Goal: Information Seeking & Learning: Learn about a topic

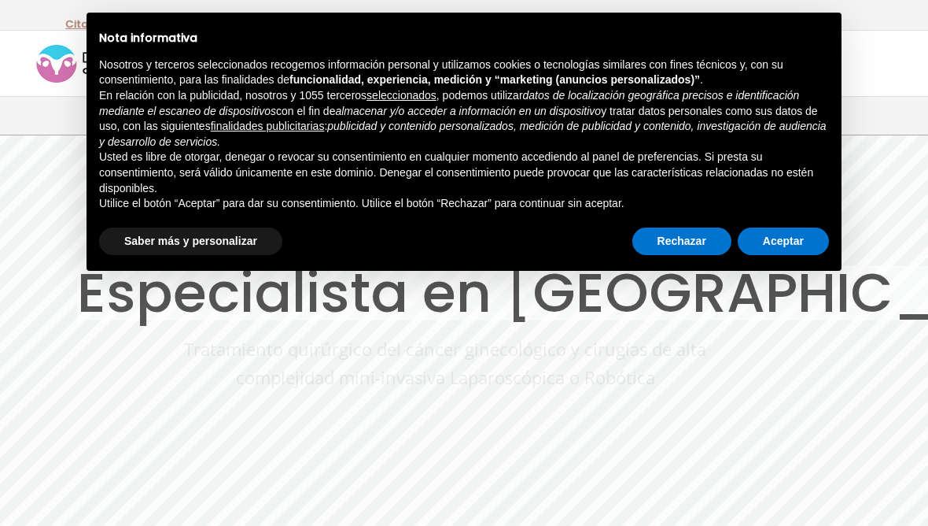
click at [787, 258] on div "× Nota informativa Nosotros y terceros seleccionados recogemos información pers…" at bounding box center [464, 142] width 755 height 258
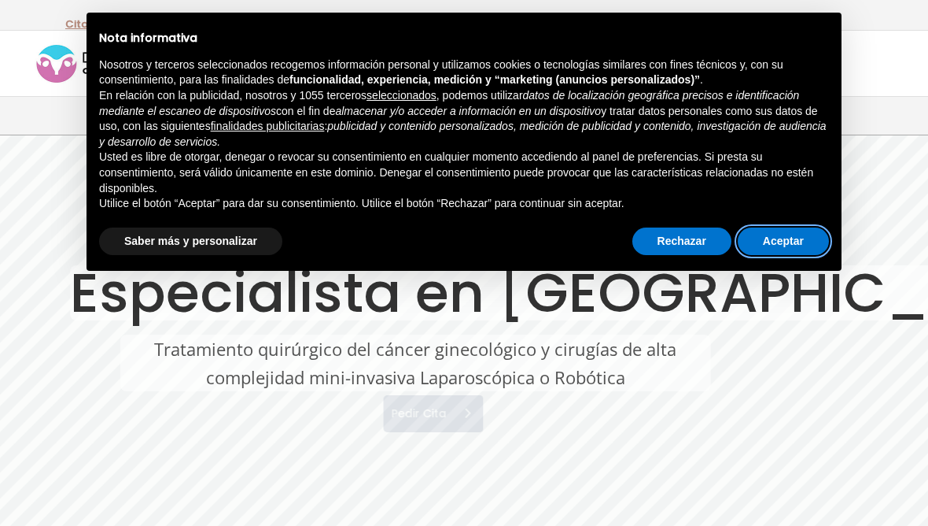
click at [780, 249] on button "Aceptar" at bounding box center [783, 241] width 91 height 28
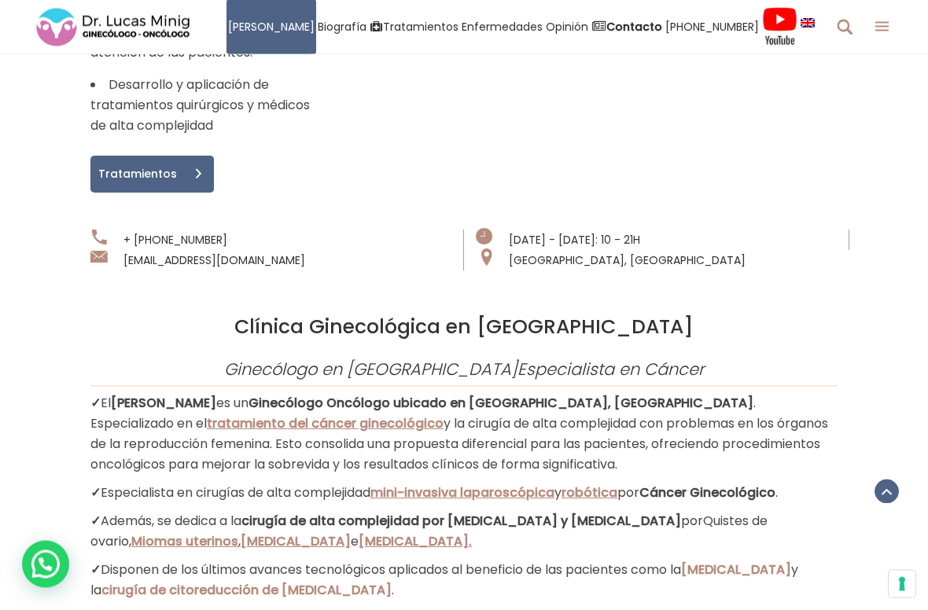
scroll to position [1313, 0]
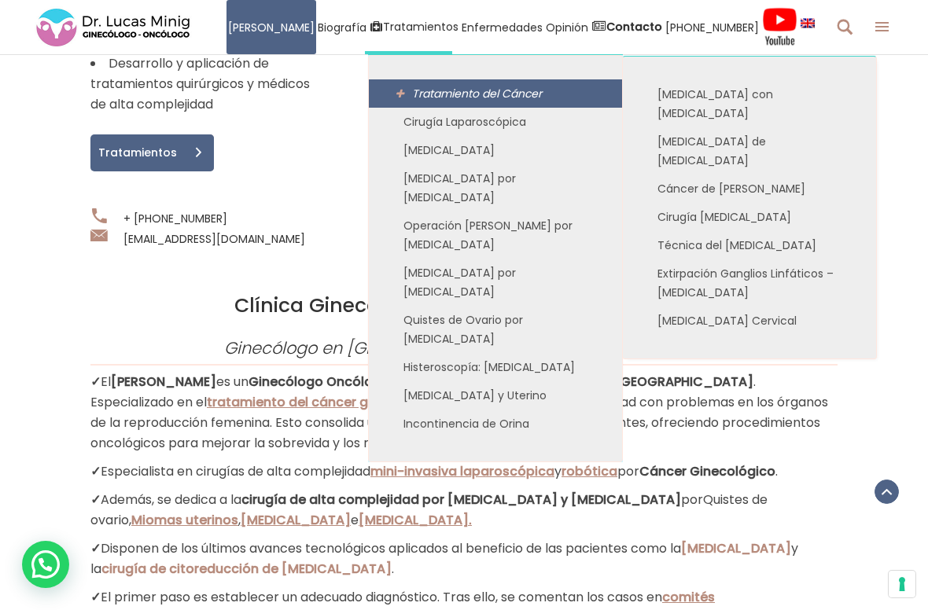
click at [408, 85] on link "Tratamiento del Cáncer" at bounding box center [495, 93] width 253 height 28
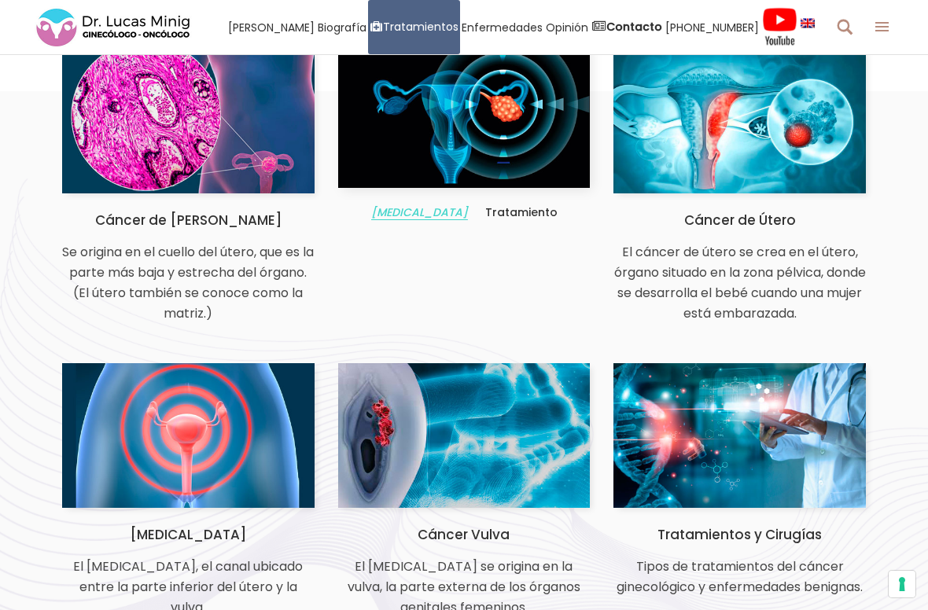
scroll to position [0, 170]
click at [436, 218] on span "[MEDICAL_DATA]" at bounding box center [419, 213] width 97 height 16
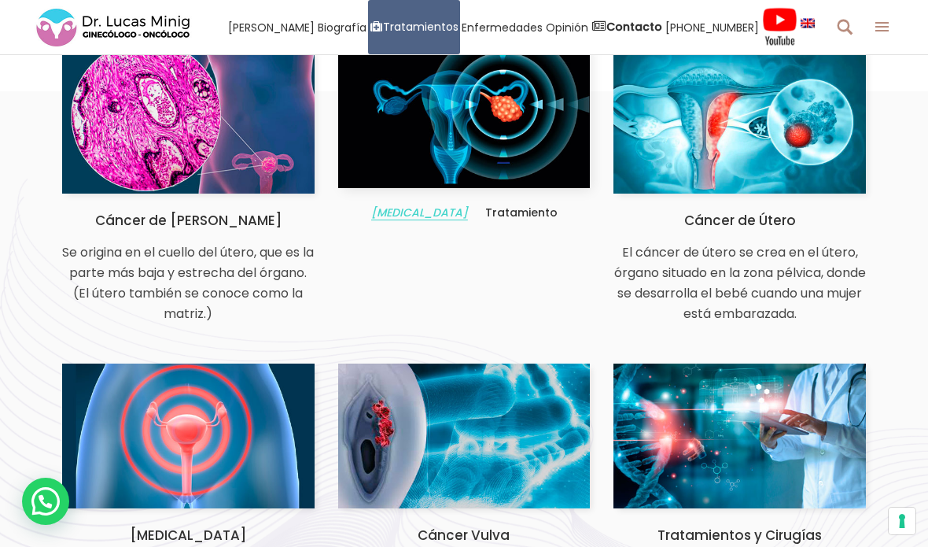
scroll to position [0, 358]
click at [417, 218] on span "[MEDICAL_DATA]" at bounding box center [419, 213] width 97 height 16
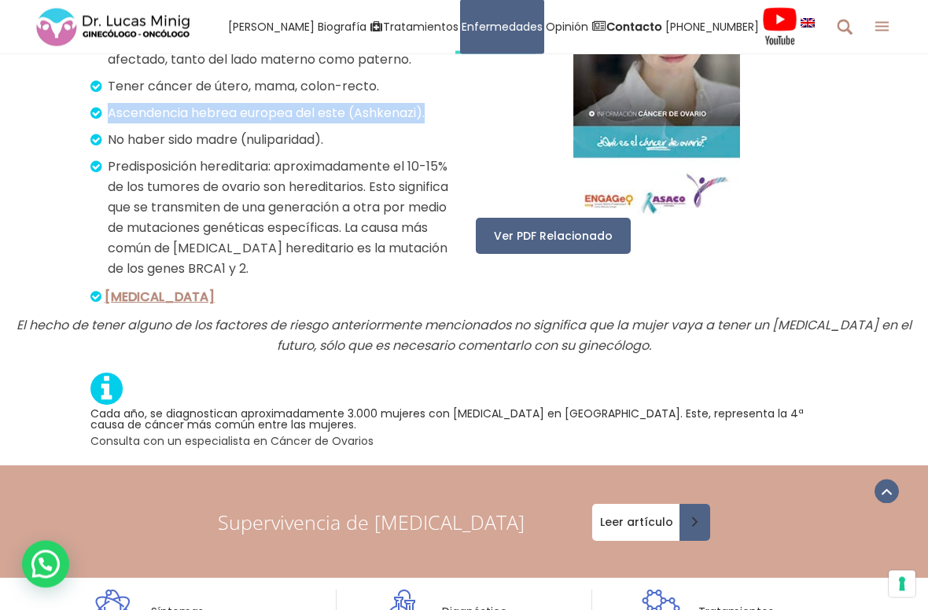
scroll to position [2475, 0]
click at [146, 288] on link "[MEDICAL_DATA]" at bounding box center [159, 297] width 109 height 18
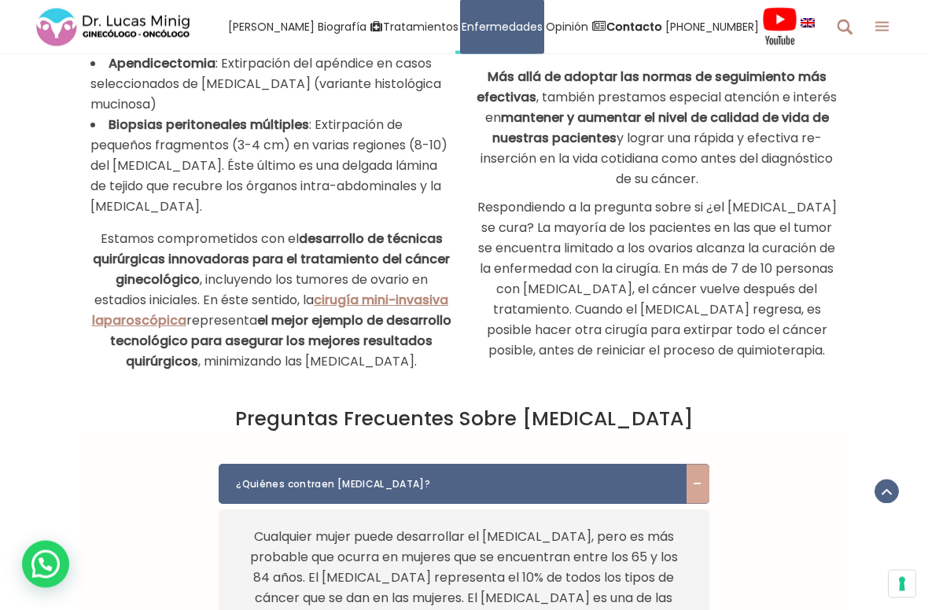
scroll to position [5648, 0]
click at [412, 291] on link "cirugía mini-invasiva laparoscópica" at bounding box center [271, 310] width 356 height 39
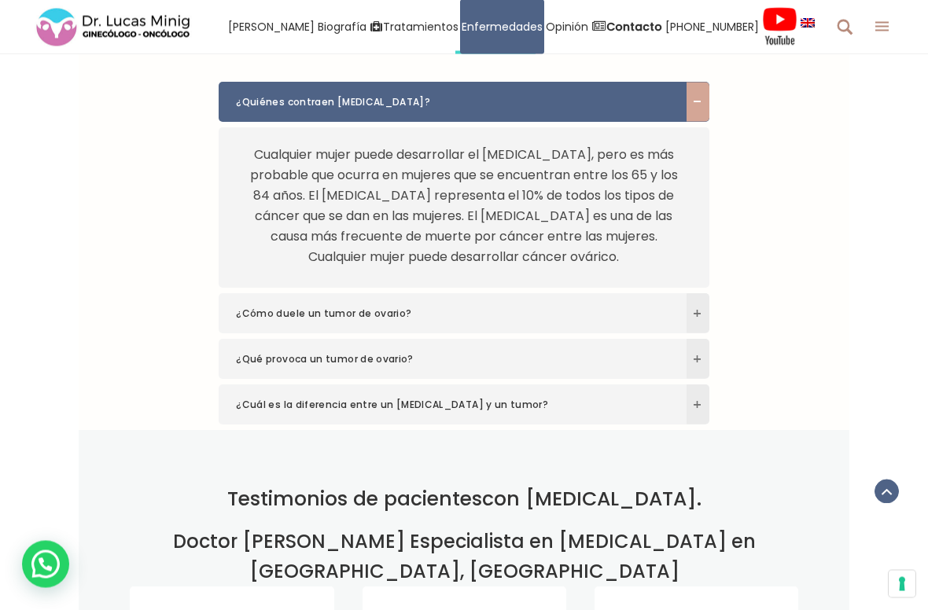
scroll to position [6031, 0]
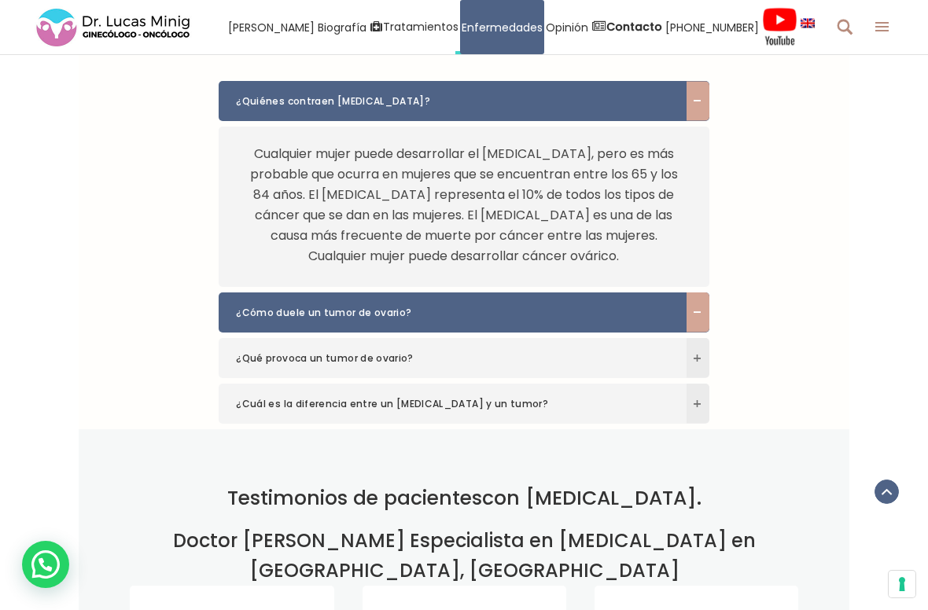
click at [688, 332] on span at bounding box center [698, 313] width 23 height 40
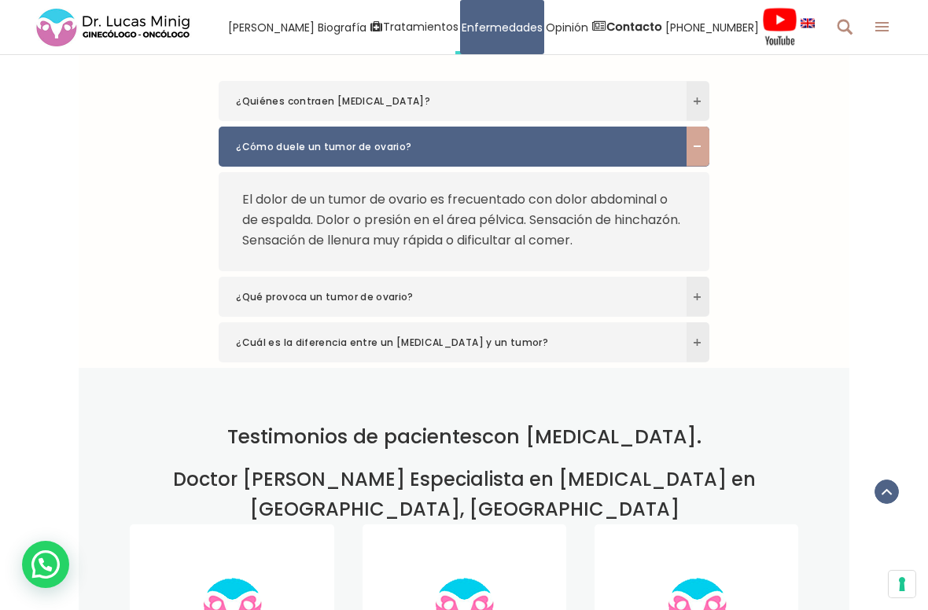
click at [696, 317] on span at bounding box center [698, 297] width 23 height 40
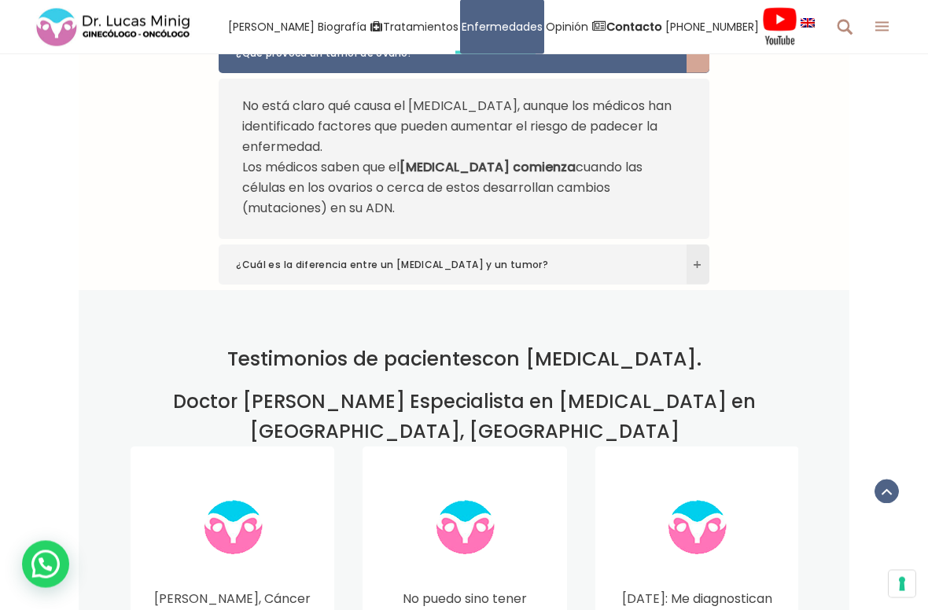
scroll to position [6190, 0]
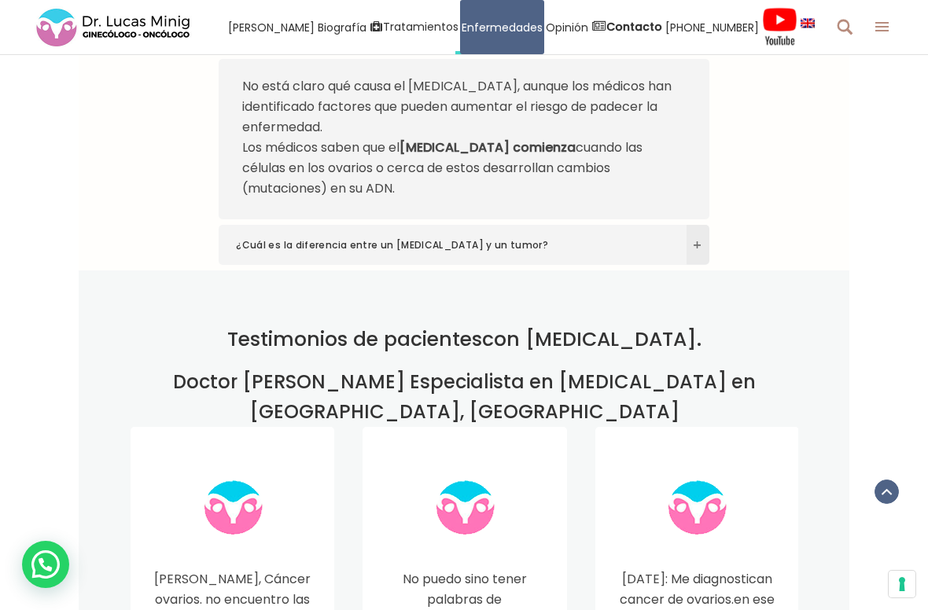
click at [689, 257] on span at bounding box center [698, 245] width 23 height 40
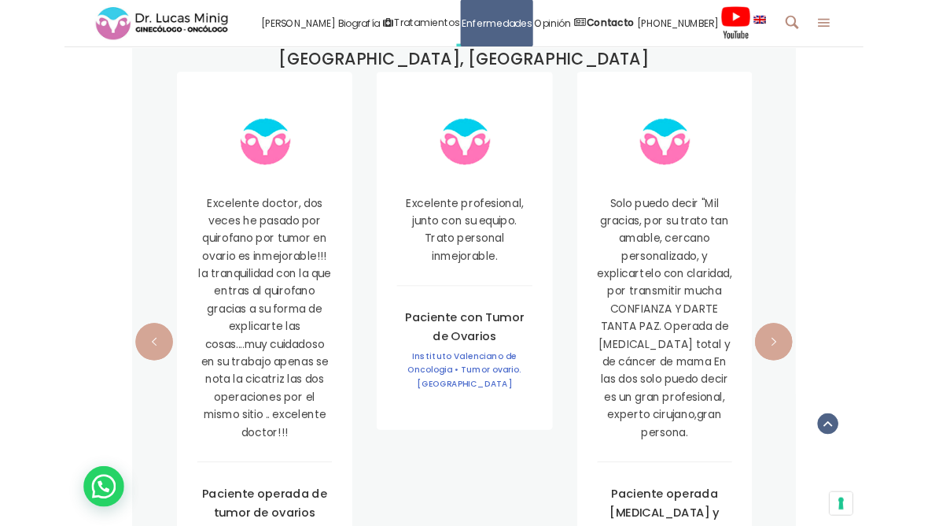
scroll to position [6529, 0]
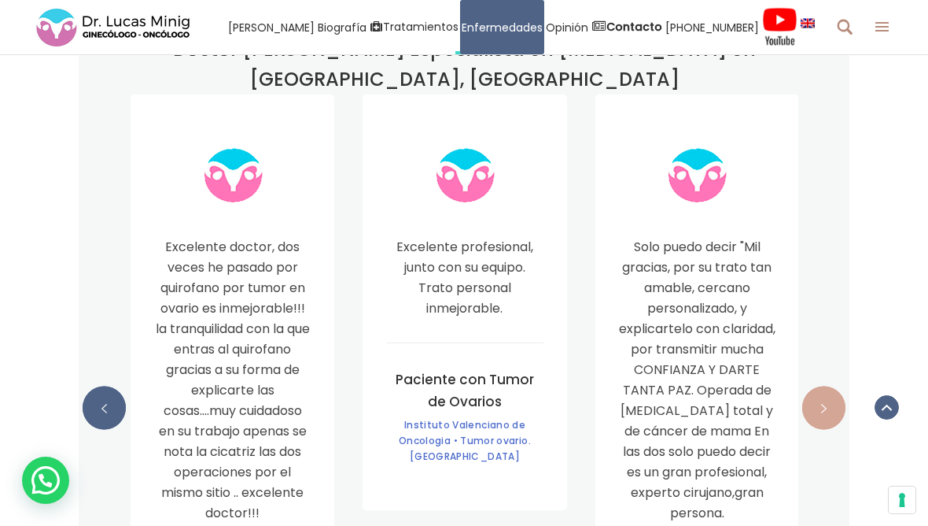
click at [104, 386] on span at bounding box center [104, 407] width 43 height 43
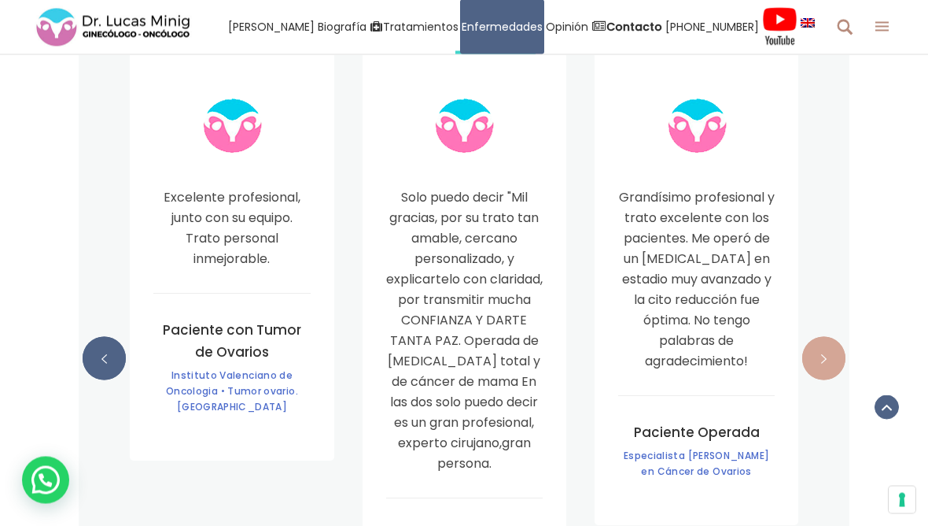
scroll to position [6578, 0]
click at [836, 337] on span at bounding box center [823, 358] width 43 height 43
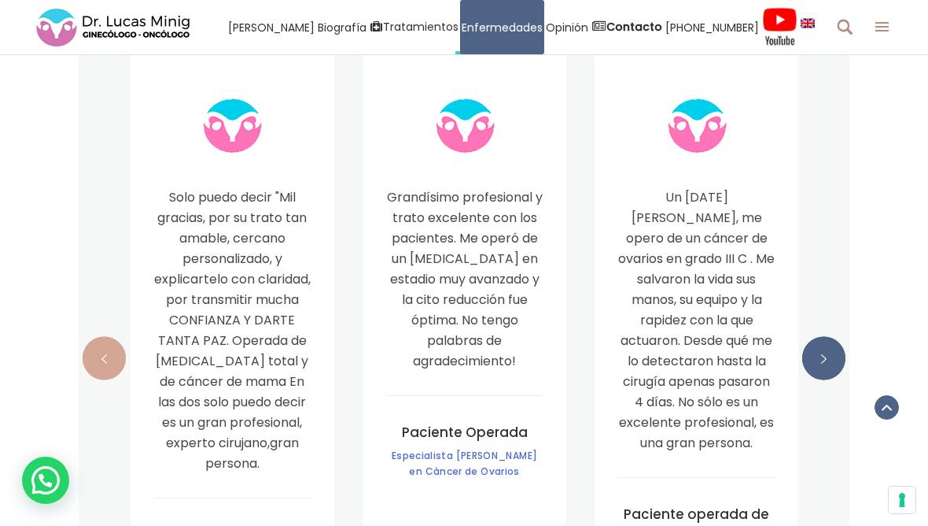
click at [836, 337] on span at bounding box center [823, 358] width 43 height 43
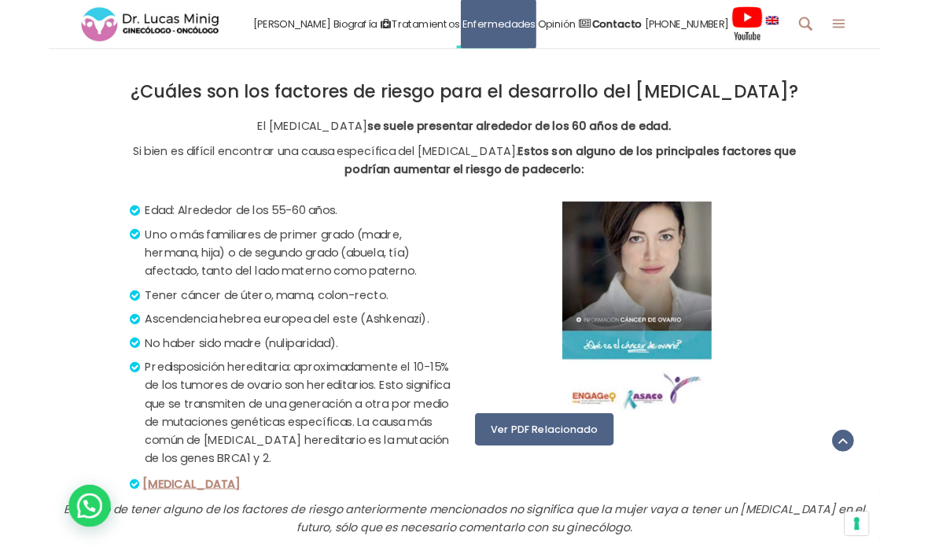
scroll to position [2233, 0]
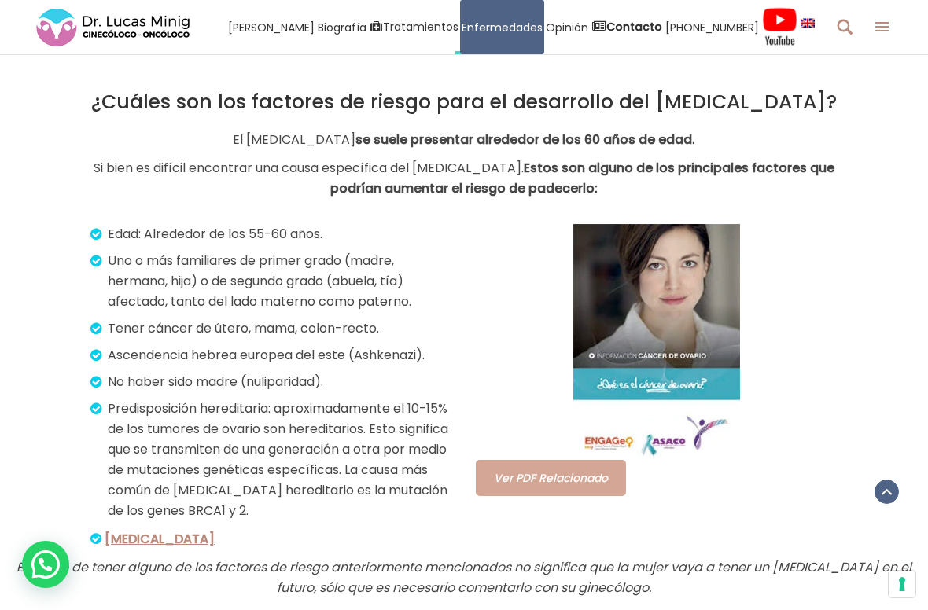
click at [581, 470] on span "Ver PDF Relacionado" at bounding box center [551, 478] width 114 height 16
